Goal: Information Seeking & Learning: Check status

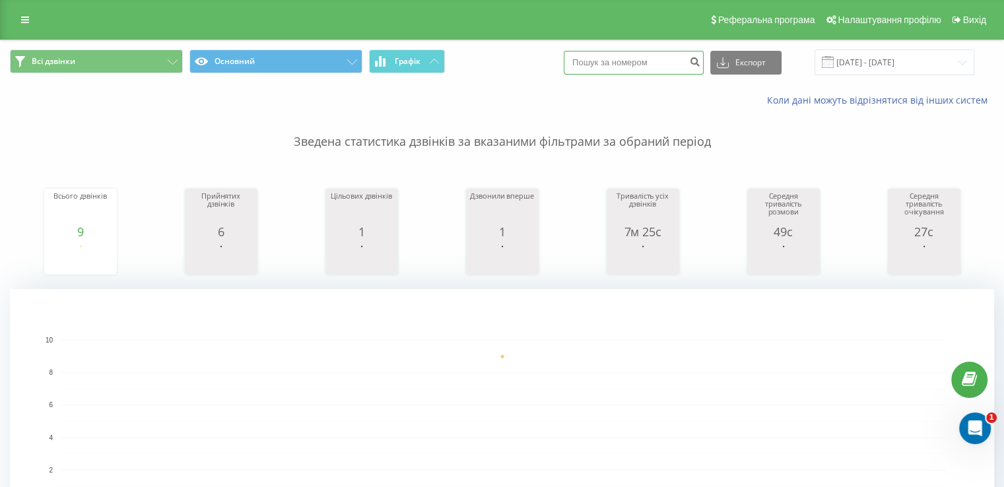
click at [631, 64] on input at bounding box center [634, 63] width 140 height 24
paste input "0667318026"
type input "0667318026"
click at [657, 59] on input "0667318026" at bounding box center [634, 63] width 140 height 24
click at [900, 58] on input "23.06.2025 - 23.09.2025" at bounding box center [895, 63] width 160 height 26
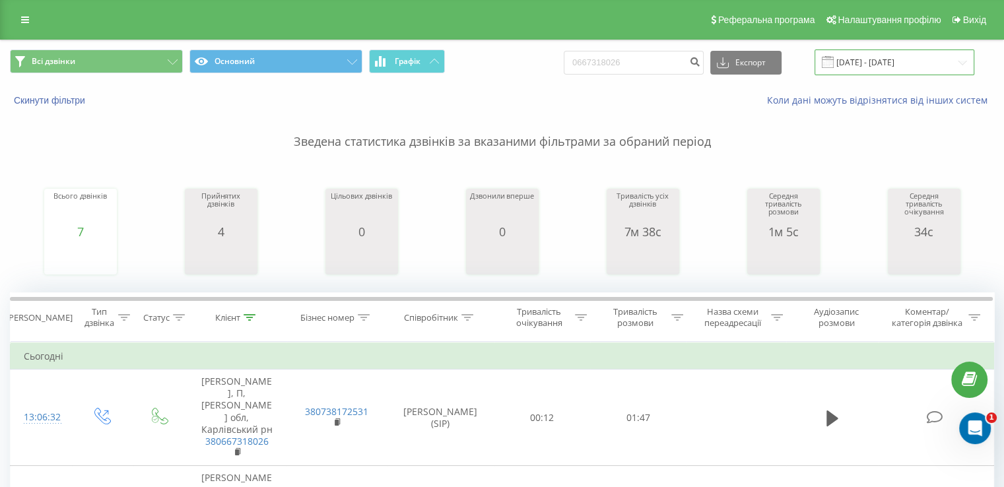
click at [869, 62] on input "23.06.2025 - 23.09.2025" at bounding box center [895, 63] width 160 height 26
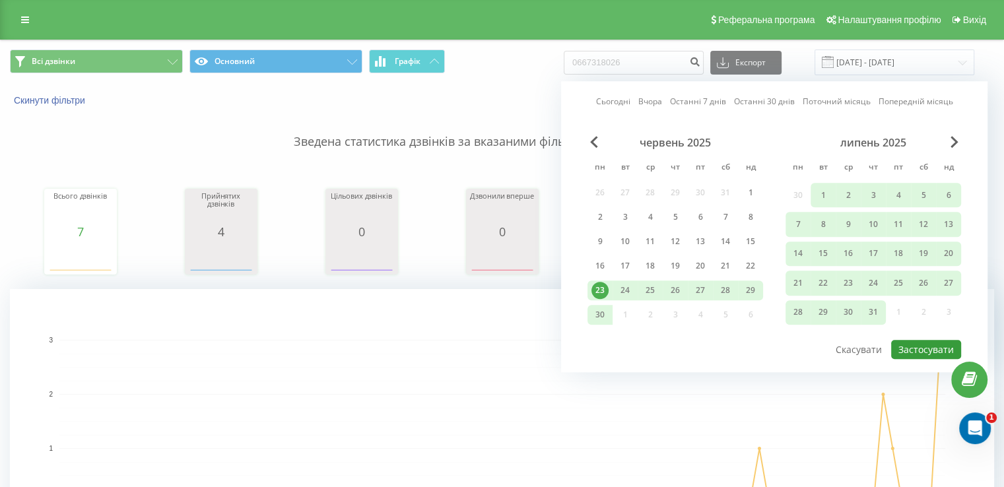
click at [932, 345] on button "Застосувати" at bounding box center [926, 349] width 70 height 19
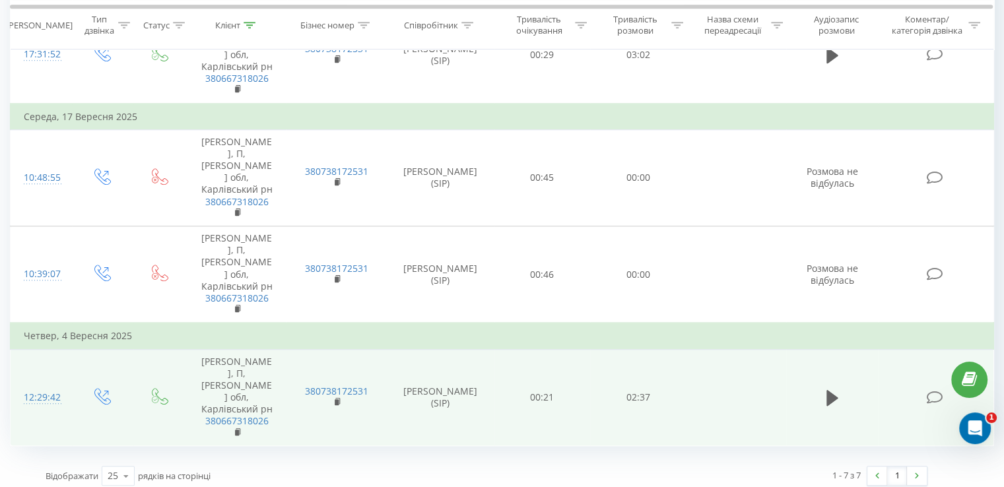
scroll to position [963, 0]
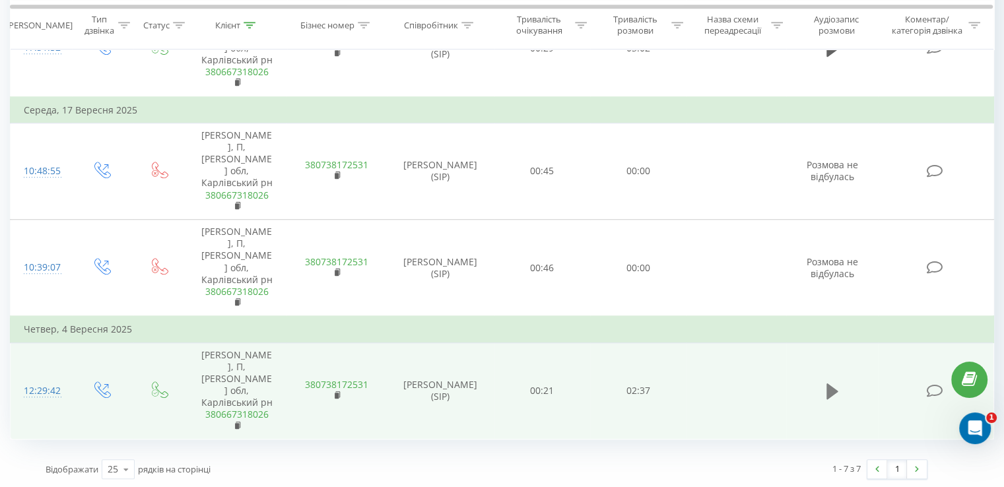
click at [833, 392] on icon at bounding box center [832, 392] width 12 height 16
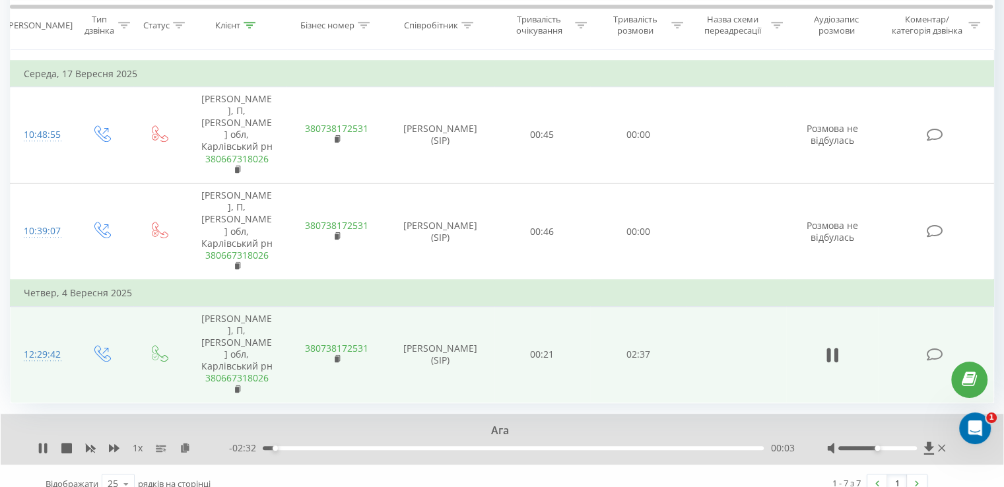
scroll to position [1014, 0]
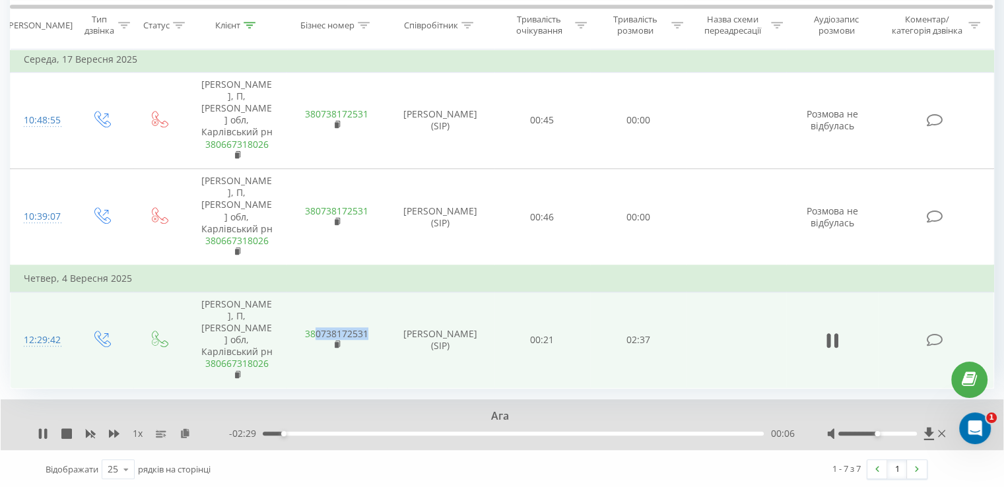
drag, startPoint x: 370, startPoint y: 336, endPoint x: 315, endPoint y: 337, distance: 54.8
click at [315, 337] on td "380738172531" at bounding box center [336, 340] width 100 height 96
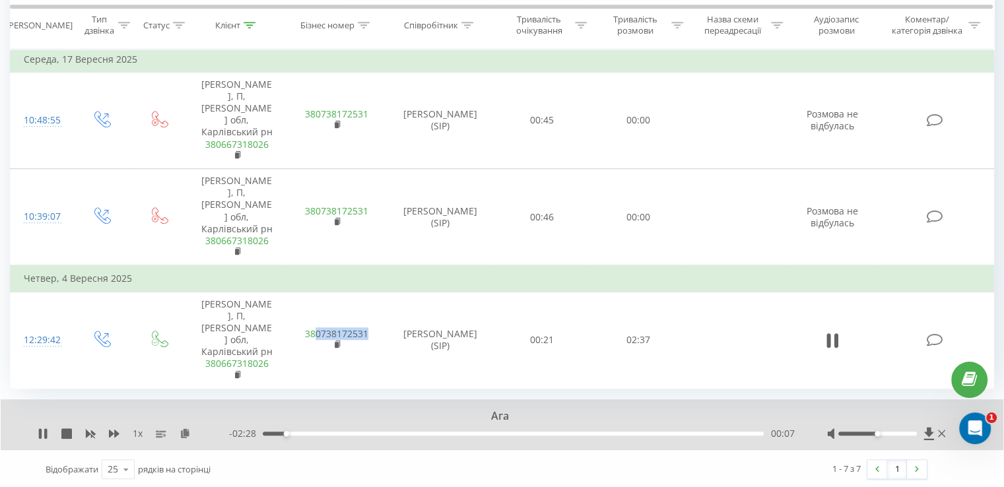
copy link "0738172531"
click at [135, 434] on span "1 x" at bounding box center [138, 433] width 10 height 13
click at [135, 430] on span "1 x" at bounding box center [138, 433] width 10 height 13
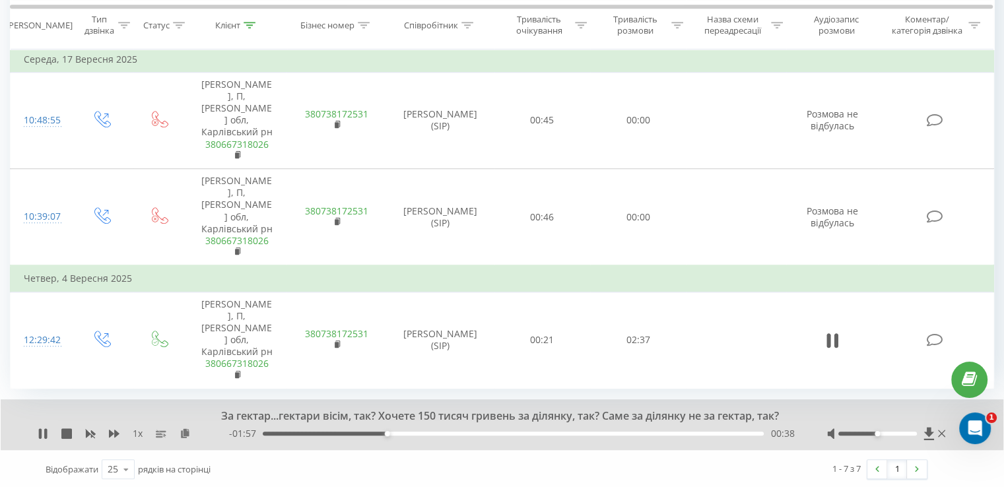
click at [396, 432] on div "00:38" at bounding box center [513, 434] width 501 height 4
click at [411, 432] on div "00:42" at bounding box center [513, 434] width 501 height 4
click at [446, 432] on div "00:56" at bounding box center [513, 434] width 501 height 4
click at [456, 434] on div "- 01:38 00:57 00:57" at bounding box center [511, 433] width 565 height 13
click at [466, 435] on div "- 01:37 00:58 00:58" at bounding box center [511, 433] width 565 height 13
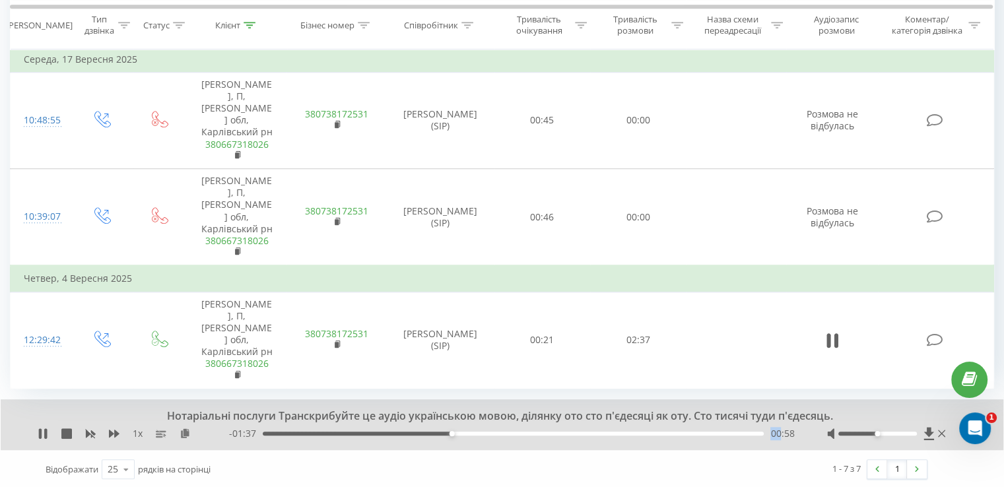
click at [465, 434] on div "- 01:37 00:58 00:58" at bounding box center [511, 433] width 565 height 13
click at [465, 428] on div "- 01:36 00:59 00:59" at bounding box center [511, 433] width 565 height 13
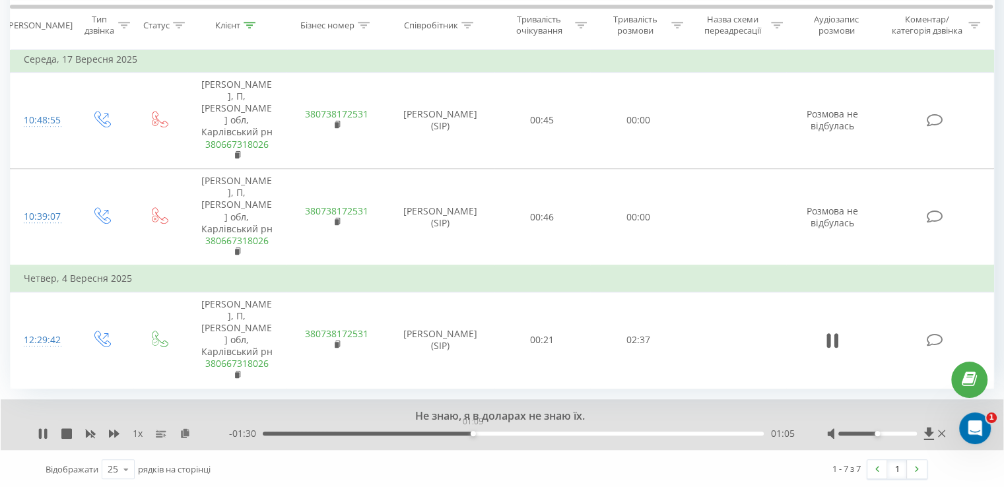
click at [473, 432] on div "01:05" at bounding box center [513, 434] width 501 height 4
click at [491, 432] on div "01:07" at bounding box center [513, 434] width 501 height 4
click at [510, 432] on div "01:11" at bounding box center [513, 434] width 501 height 4
click at [523, 432] on div "01:18" at bounding box center [513, 434] width 501 height 4
click at [538, 432] on div "01:25" at bounding box center [513, 434] width 501 height 4
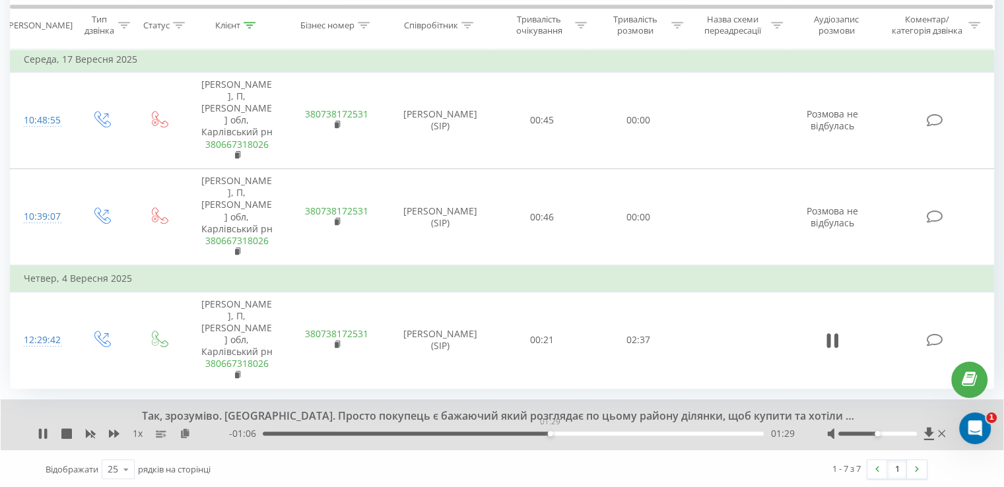
drag, startPoint x: 550, startPoint y: 431, endPoint x: 558, endPoint y: 432, distance: 7.9
click at [551, 432] on div "01:29" at bounding box center [513, 434] width 501 height 4
click at [565, 432] on div "01:34" at bounding box center [513, 434] width 501 height 4
click at [581, 434] on div "- 00:59 01:36 01:36" at bounding box center [511, 433] width 565 height 13
click at [581, 432] on div "01:36" at bounding box center [513, 434] width 501 height 4
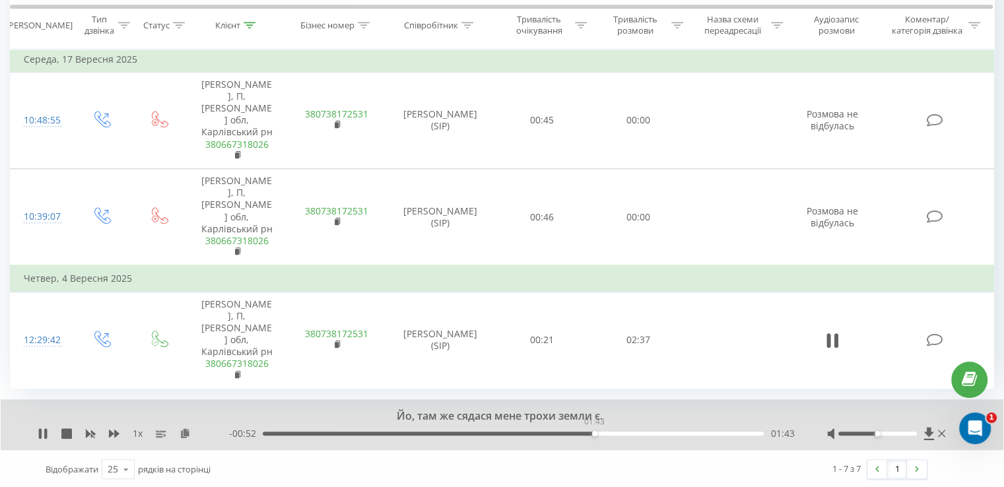
click at [594, 432] on div "01:43" at bounding box center [513, 434] width 501 height 4
click at [607, 432] on div "01:43" at bounding box center [513, 434] width 501 height 4
click at [622, 432] on div "01:51" at bounding box center [513, 434] width 501 height 4
click at [642, 432] on div "01:57" at bounding box center [513, 434] width 501 height 4
click at [659, 432] on div "01:58" at bounding box center [513, 434] width 501 height 4
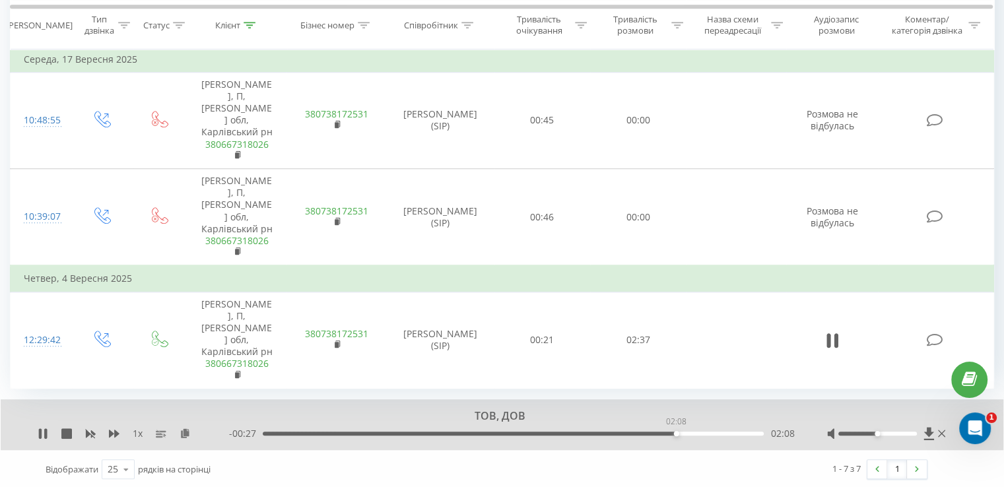
click at [676, 432] on div "02:08" at bounding box center [513, 434] width 501 height 4
click at [686, 432] on div "02:08" at bounding box center [513, 434] width 501 height 4
click at [698, 432] on div "02:15" at bounding box center [513, 434] width 501 height 4
click at [708, 432] on div "02:18" at bounding box center [513, 434] width 501 height 4
click at [720, 432] on div "02:22" at bounding box center [513, 434] width 501 height 4
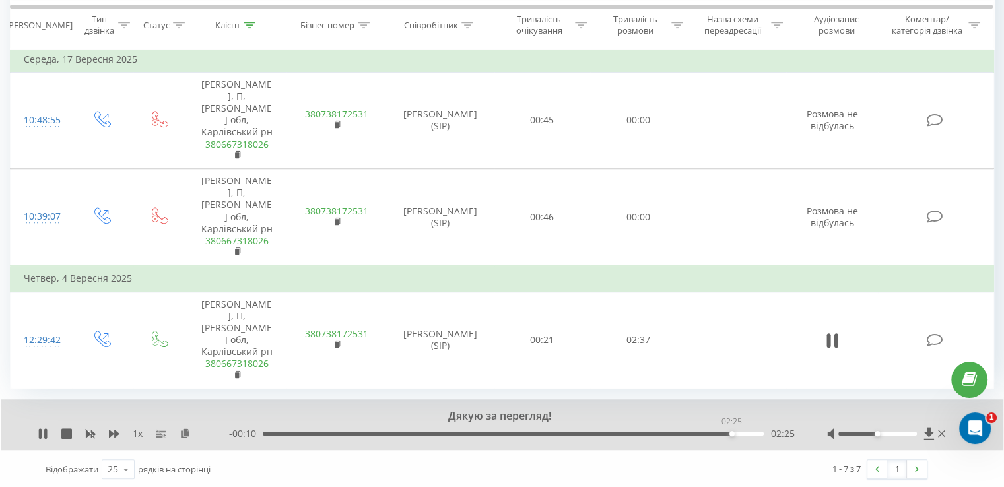
click at [731, 432] on div "02:25" at bounding box center [513, 434] width 501 height 4
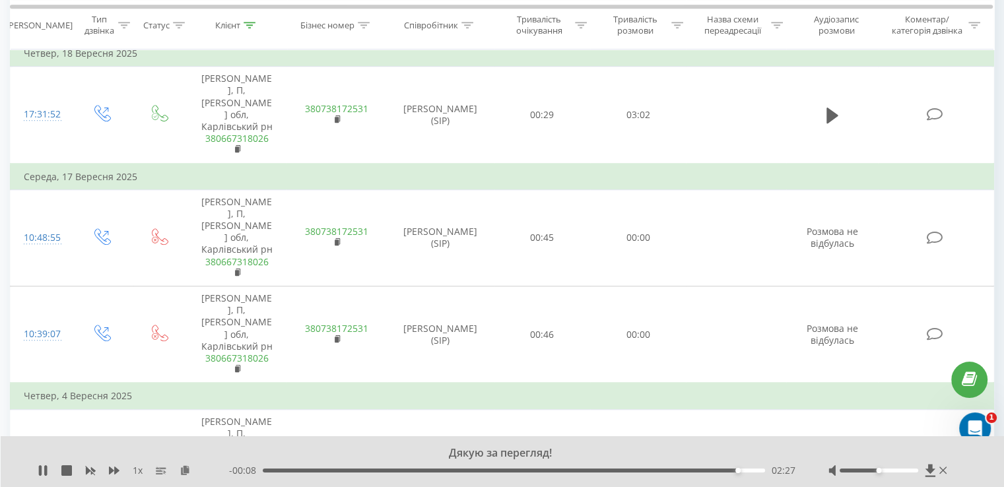
scroll to position [816, 0]
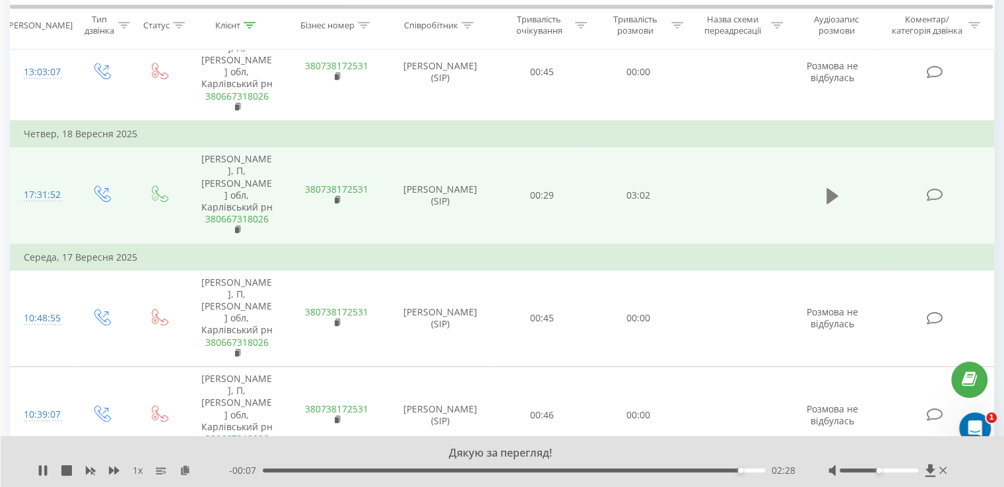
click at [835, 195] on icon at bounding box center [832, 196] width 12 height 16
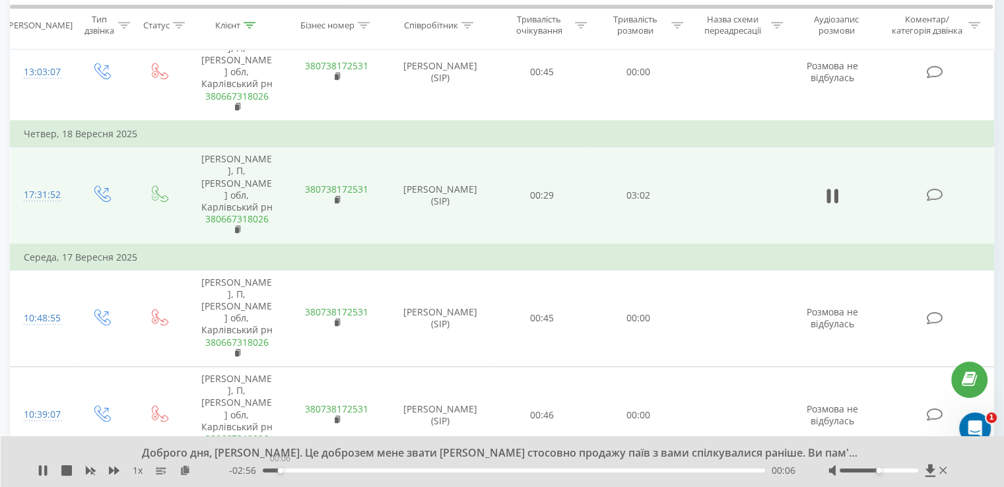
click at [280, 471] on div "00:06" at bounding box center [514, 471] width 502 height 4
click at [302, 467] on div "- 02:55 00:07 00:07" at bounding box center [512, 470] width 566 height 13
click at [300, 476] on div "- 02:55 00:07 00:07" at bounding box center [512, 470] width 566 height 13
click at [301, 473] on div "- 02:54 00:08 00:08" at bounding box center [512, 470] width 566 height 13
click at [304, 471] on div "00:08" at bounding box center [514, 471] width 502 height 4
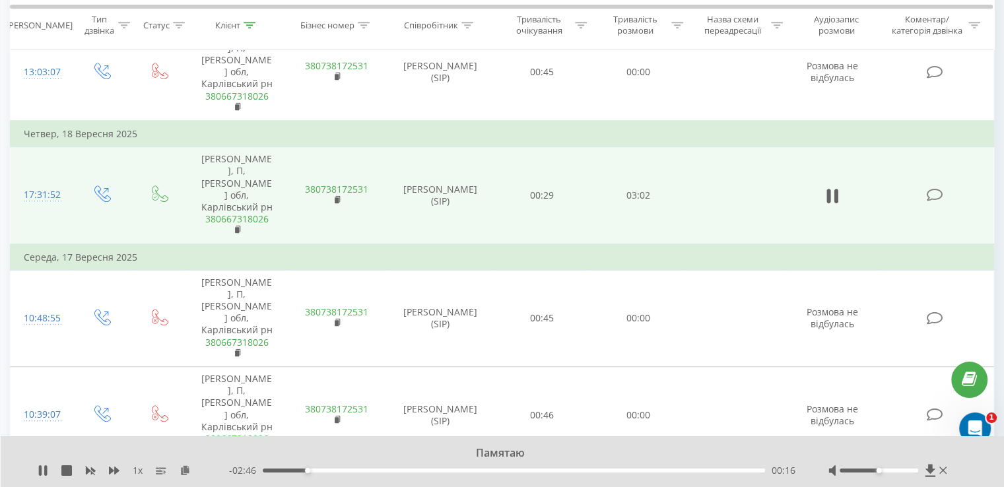
click at [323, 470] on div "00:16" at bounding box center [514, 471] width 502 height 4
click at [342, 471] on div "00:24" at bounding box center [514, 471] width 502 height 4
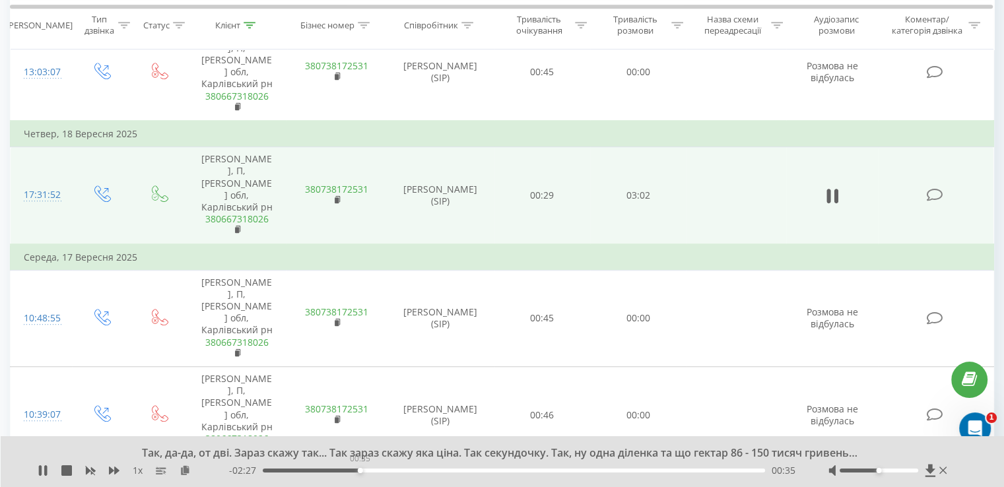
click at [360, 471] on div "00:35" at bounding box center [514, 471] width 502 height 4
click at [380, 469] on div "00:42" at bounding box center [514, 471] width 502 height 4
click at [400, 470] on div "00:50" at bounding box center [514, 471] width 502 height 4
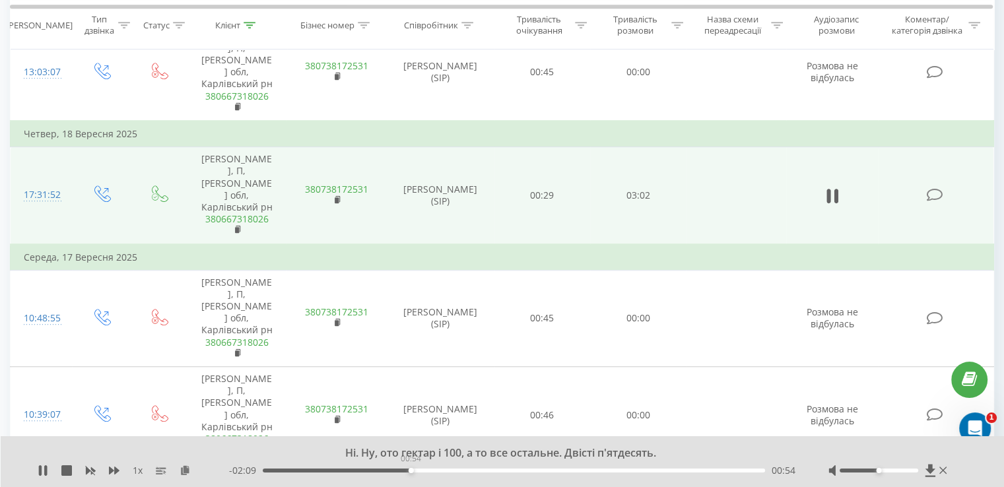
click at [411, 471] on div "00:54" at bounding box center [514, 471] width 502 height 4
click at [428, 471] on div "00:54" at bounding box center [514, 471] width 502 height 4
click at [443, 471] on div "01:05" at bounding box center [514, 471] width 502 height 4
click at [460, 472] on div "01:06" at bounding box center [514, 471] width 502 height 4
click at [478, 469] on div "01:13" at bounding box center [514, 471] width 502 height 4
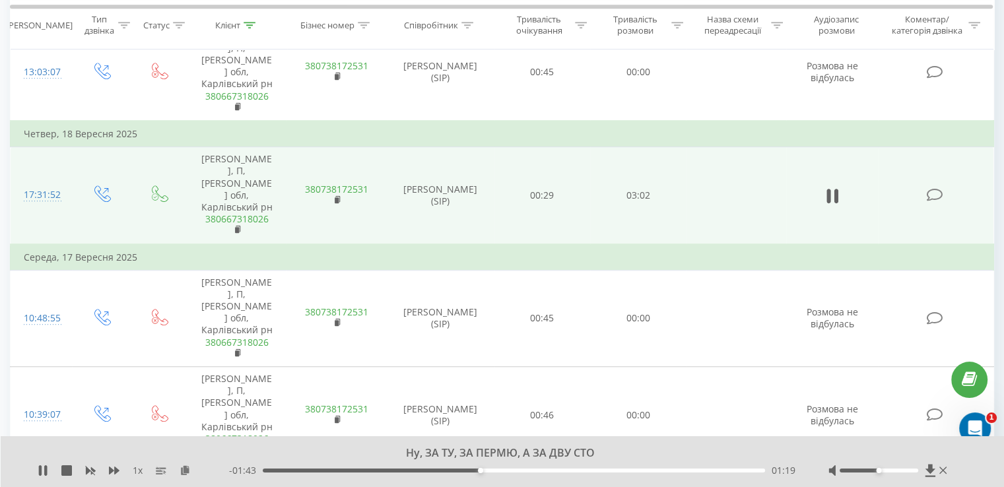
click at [494, 473] on div "- 01:43 01:19 01:19" at bounding box center [512, 470] width 566 height 13
click at [498, 471] on div "01:19" at bounding box center [514, 471] width 502 height 4
click at [515, 469] on div "01:26" at bounding box center [514, 471] width 502 height 4
click at [529, 473] on div "- 01:30 01:32 01:32" at bounding box center [512, 470] width 566 height 13
click at [531, 471] on div "01:37" at bounding box center [514, 471] width 502 height 4
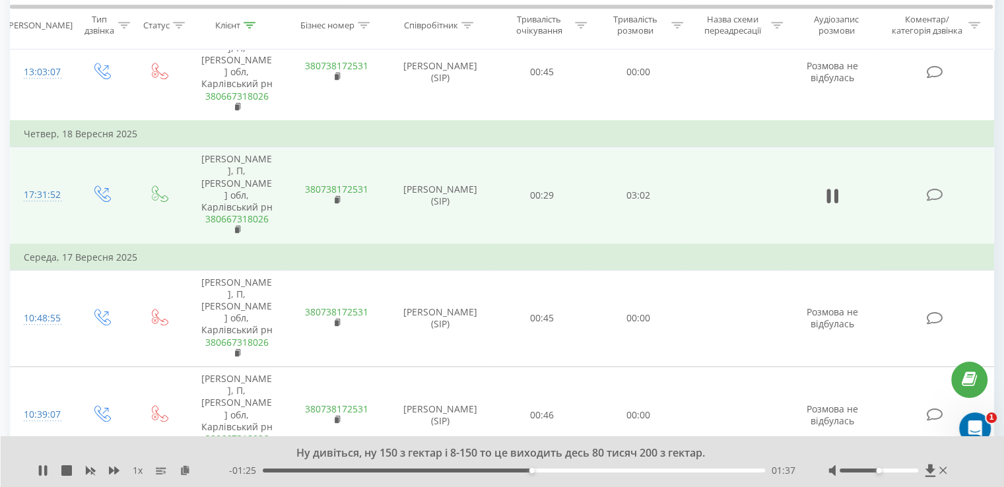
click at [540, 469] on div "01:37" at bounding box center [514, 471] width 502 height 4
click at [553, 470] on div "01:45" at bounding box center [514, 471] width 502 height 4
click at [566, 471] on div "01:50" at bounding box center [514, 471] width 502 height 4
click at [585, 471] on div "01:51" at bounding box center [514, 471] width 502 height 4
click at [601, 471] on div "02:03" at bounding box center [514, 471] width 502 height 4
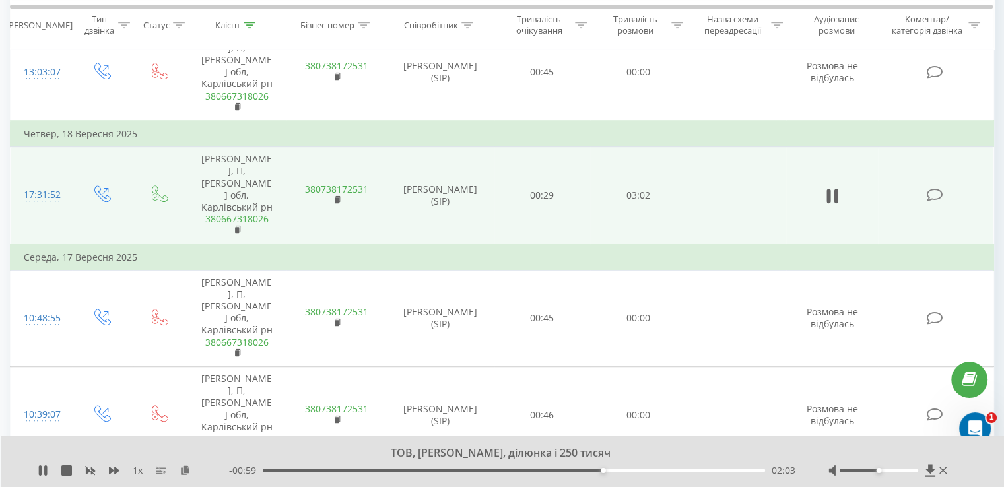
click at [610, 471] on div "02:03" at bounding box center [514, 471] width 502 height 4
click at [621, 471] on div "02:07" at bounding box center [514, 471] width 502 height 4
click at [627, 471] on div "02:12" at bounding box center [514, 471] width 502 height 4
click at [643, 471] on div "02:18" at bounding box center [514, 471] width 502 height 4
click at [659, 469] on div "02:19" at bounding box center [514, 471] width 502 height 4
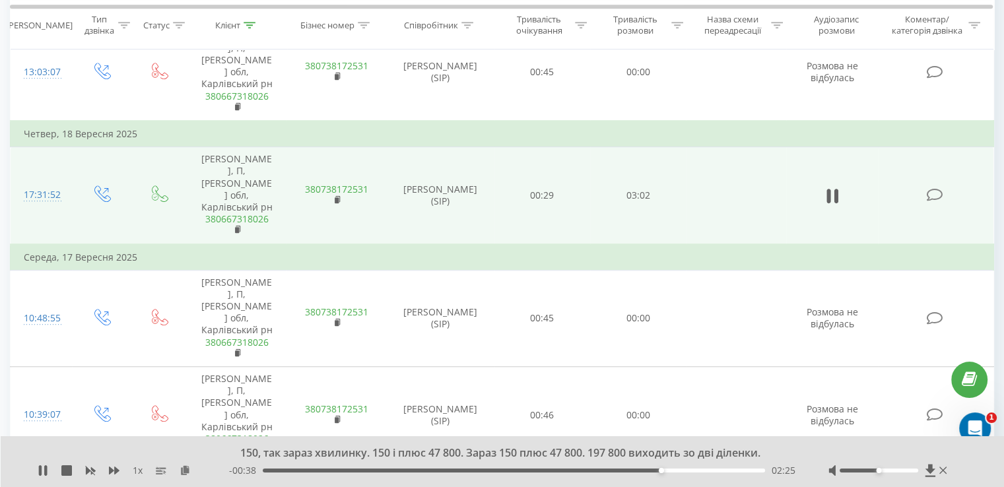
click at [681, 469] on div "02:25" at bounding box center [514, 471] width 502 height 4
click at [692, 469] on div "02:36" at bounding box center [514, 471] width 502 height 4
click at [709, 469] on div "02:36" at bounding box center [514, 471] width 502 height 4
click at [725, 472] on div "02:43" at bounding box center [514, 471] width 502 height 4
click at [741, 470] on div "02:54" at bounding box center [514, 471] width 502 height 4
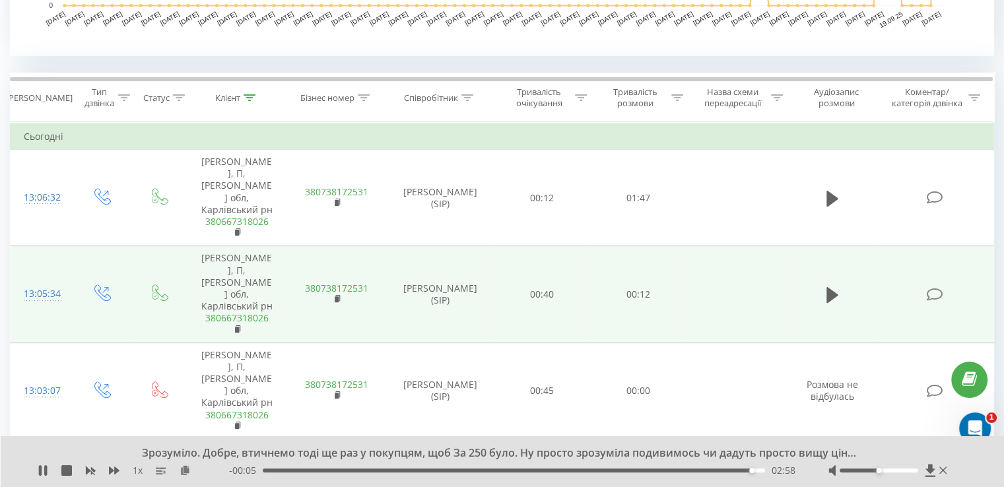
scroll to position [420, 0]
